Goal: Find specific page/section: Find specific page/section

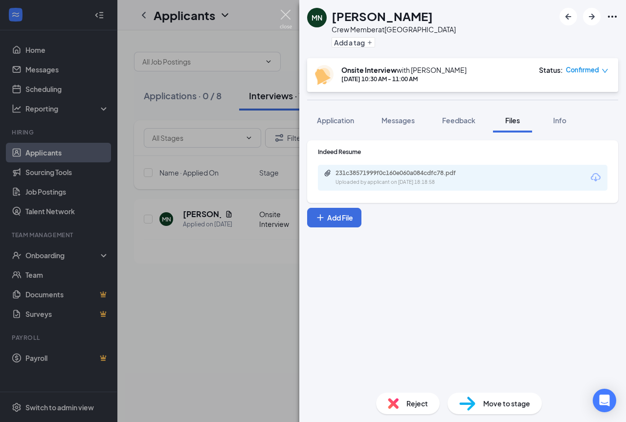
click at [282, 19] on img at bounding box center [286, 19] width 12 height 19
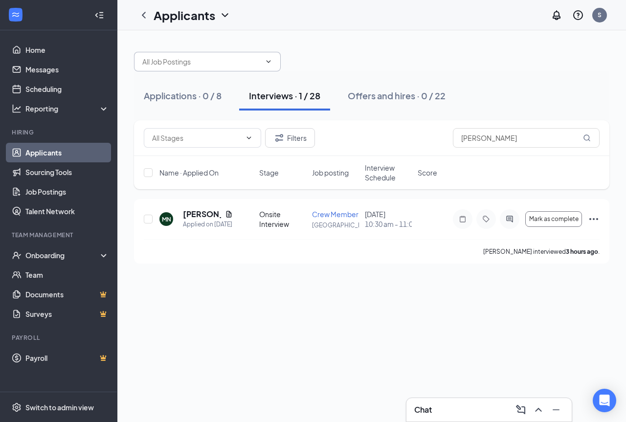
click at [216, 55] on span at bounding box center [207, 62] width 147 height 20
click at [363, 379] on div "alyssa Applications · 0 / 8 Interviews · 1 / 28 Offers and hires · 0 / 22 Filte…" at bounding box center [371, 226] width 509 height 392
click at [299, 96] on div "Interviews · 1 / 28" at bounding box center [284, 96] width 71 height 12
click at [240, 299] on div "alyssa Applications · 0 / 8 Interviews · 1 / 28 Offers and hires · 0 / 22 Filte…" at bounding box center [371, 226] width 509 height 392
click at [200, 59] on input "alyssa" at bounding box center [201, 61] width 118 height 11
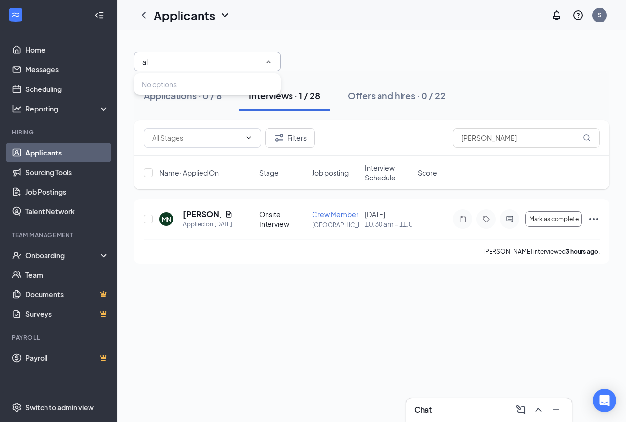
type input "a"
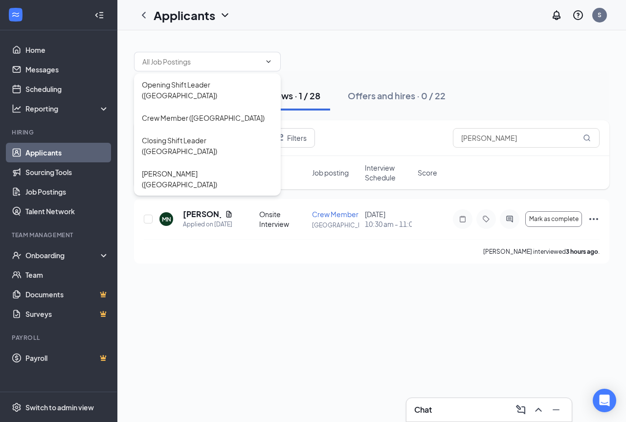
click at [348, 55] on div at bounding box center [372, 56] width 476 height 29
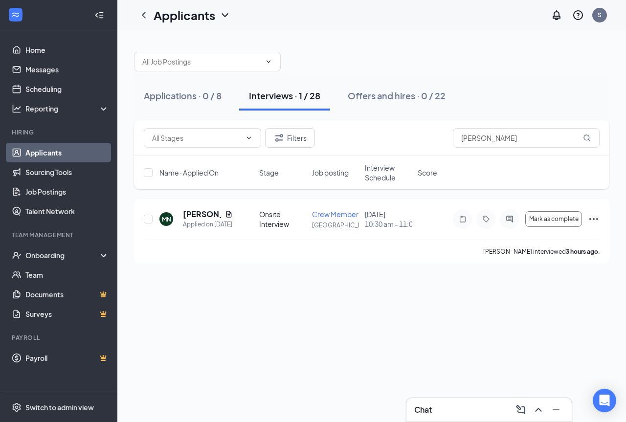
click at [390, 313] on div "Applications · 0 / 8 Interviews · 1 / 28 Offers and hires · 0 / 22 Filters [PER…" at bounding box center [371, 226] width 509 height 392
click at [346, 294] on div "Applications · 0 / 8 Interviews · 1 / 28 Offers and hires · 0 / 22 Filters [PER…" at bounding box center [371, 226] width 509 height 392
click at [354, 325] on div "Applications · 0 / 8 Interviews · 1 / 28 Offers and hires · 0 / 22 Filters [PER…" at bounding box center [371, 226] width 509 height 392
click at [404, 344] on div "Applications · 0 / 8 Interviews · 1 / 28 Offers and hires · 0 / 22 Filters [PER…" at bounding box center [371, 226] width 509 height 392
click at [514, 351] on div "Applications · 0 / 8 Interviews · 1 / 28 Offers and hires · 0 / 22 Filters [PER…" at bounding box center [371, 226] width 509 height 392
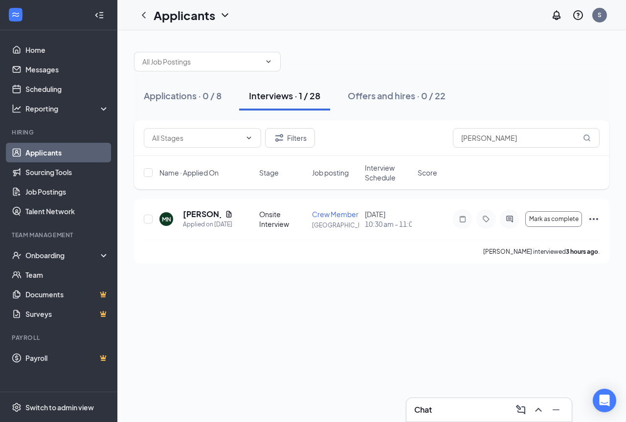
click at [498, 365] on div "Applications · 0 / 8 Interviews · 1 / 28 Offers and hires · 0 / 22 Filters [PER…" at bounding box center [371, 226] width 509 height 392
click at [179, 103] on button "Applications · 0 / 8" at bounding box center [182, 95] width 97 height 29
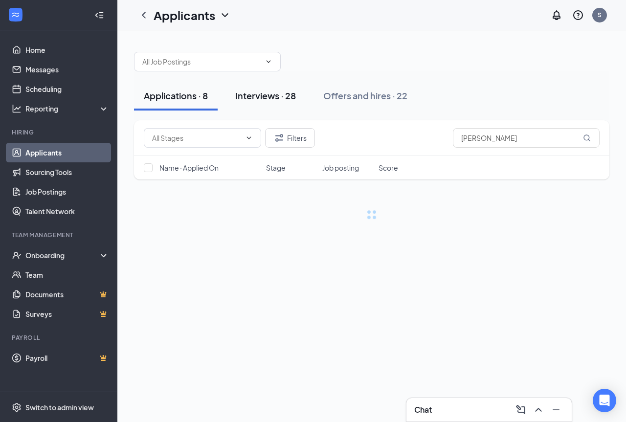
click at [262, 103] on button "Interviews · 28" at bounding box center [266, 95] width 80 height 29
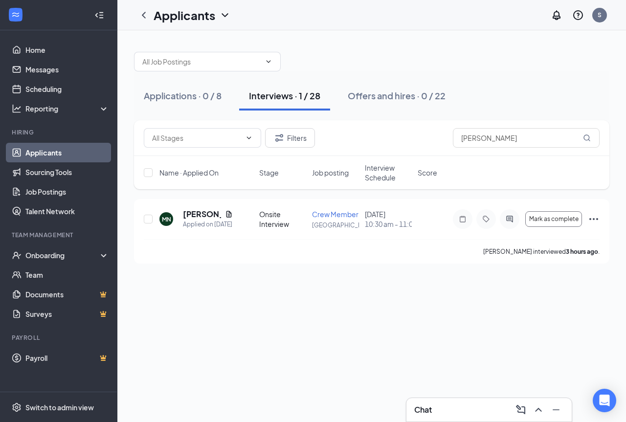
click at [412, 301] on div "Applications · 0 / 8 Interviews · 1 / 28 Offers and hires · 0 / 22 Filters [PER…" at bounding box center [371, 226] width 509 height 392
click at [401, 322] on div "Applications · 0 / 8 Interviews · 1 / 28 Offers and hires · 0 / 22 Filters [PER…" at bounding box center [371, 226] width 509 height 392
